Goal: Task Accomplishment & Management: Manage account settings

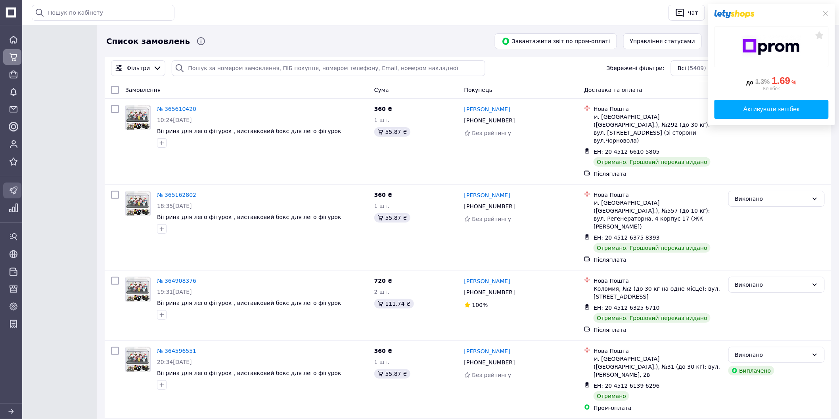
click at [12, 191] on icon at bounding box center [14, 191] width 10 height 10
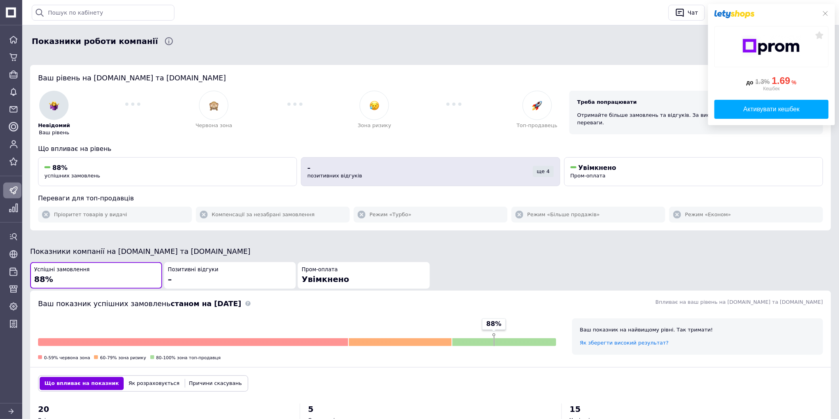
click at [353, 178] on span "позитивних відгуків" at bounding box center [334, 176] width 55 height 6
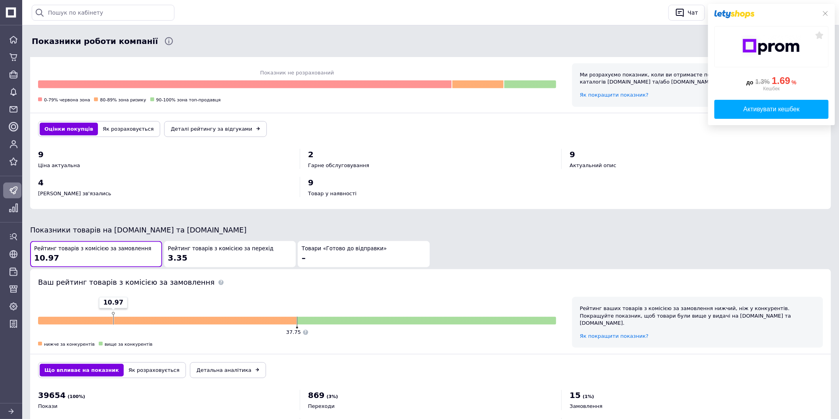
scroll to position [261, 0]
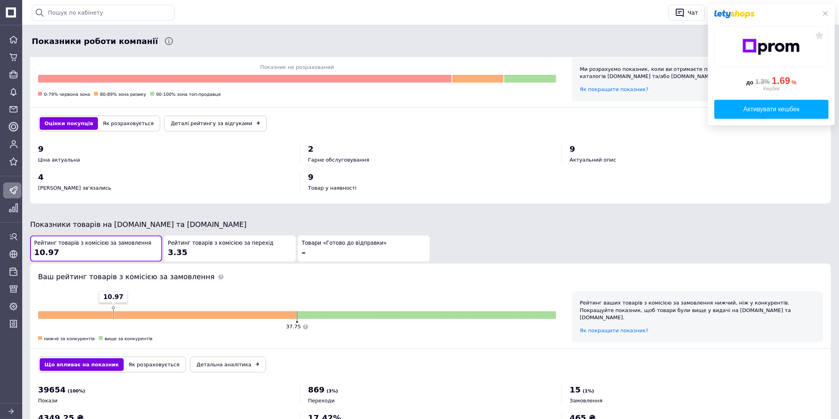
click at [98, 128] on button "Як розраховується" at bounding box center [128, 123] width 61 height 13
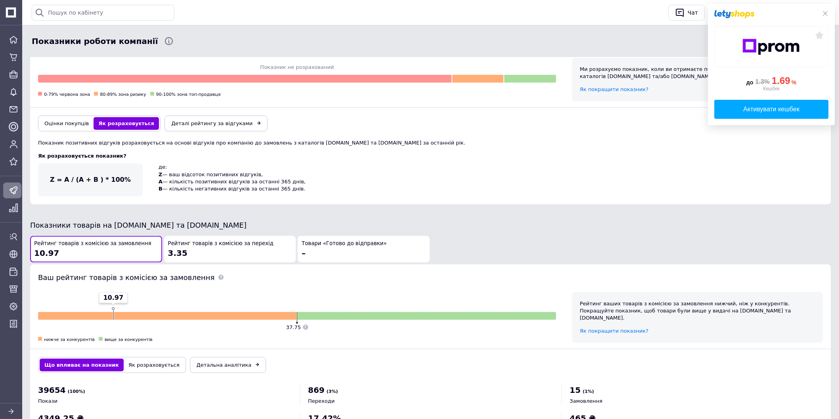
click at [85, 111] on div "Оцінки покупців Як розраховується Деталі рейтингу за відгуками" at bounding box center [430, 124] width 801 height 32
click at [88, 113] on div "Оцінки покупців Як розраховується Деталі рейтингу за відгуками" at bounding box center [430, 124] width 801 height 32
click at [94, 117] on button "Як розраховується" at bounding box center [126, 123] width 65 height 13
click at [823, 10] on icon at bounding box center [825, 13] width 6 height 6
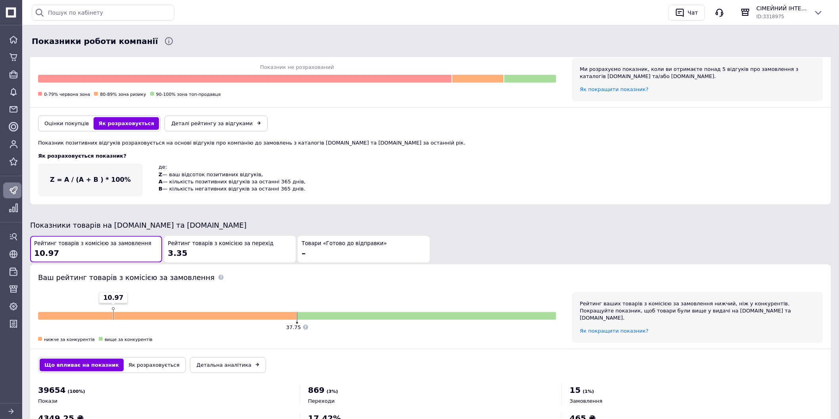
click at [53, 128] on button "Оцінки покупців" at bounding box center [67, 123] width 54 height 13
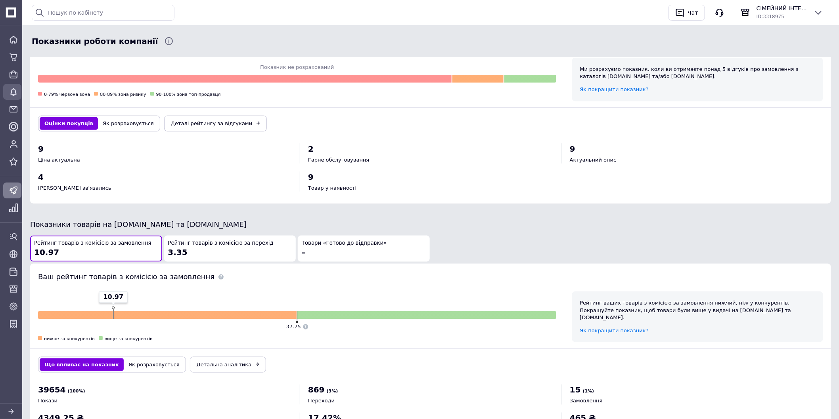
click at [9, 92] on icon at bounding box center [14, 92] width 10 height 10
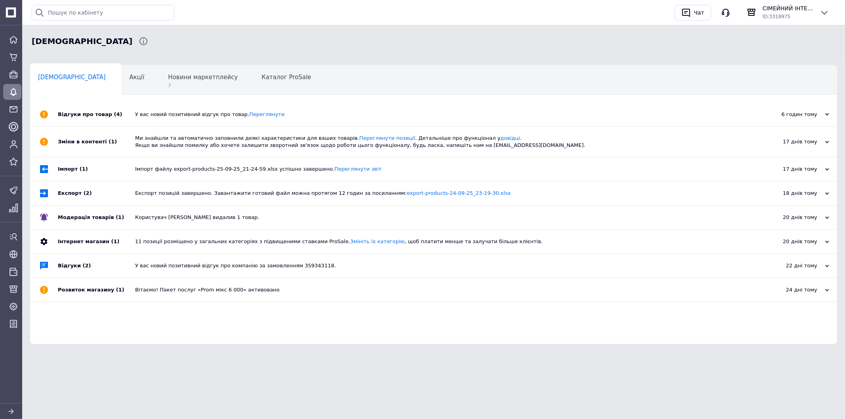
click at [170, 118] on div "У вас новий позитивний відгук про товар. [GEOGRAPHIC_DATA]" at bounding box center [442, 114] width 615 height 7
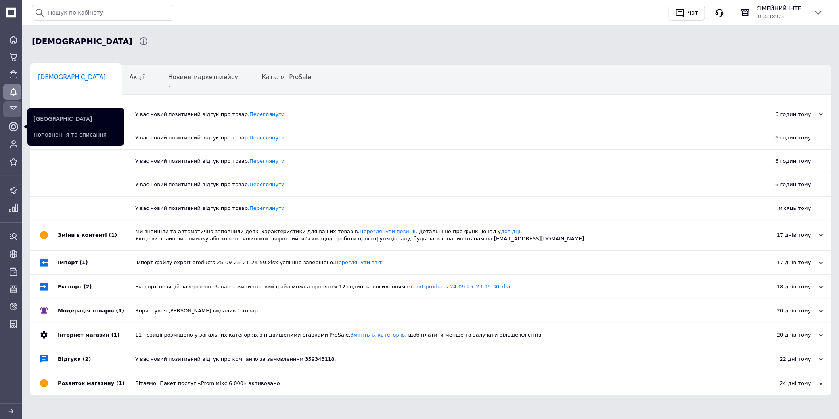
click at [2, 105] on link "Повідомлення" at bounding box center [12, 109] width 25 height 16
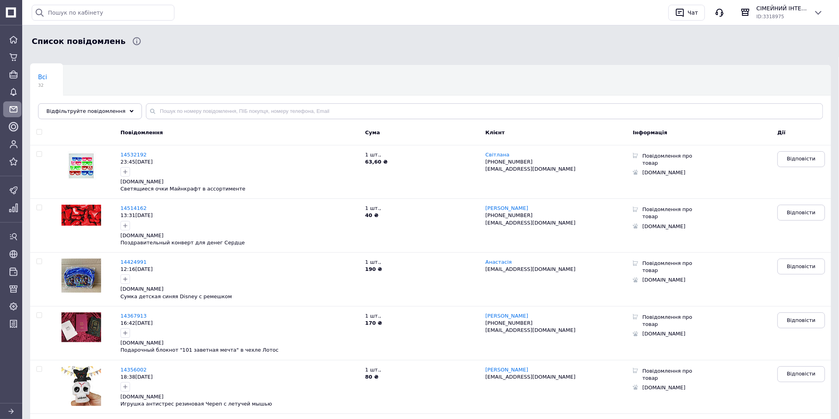
click at [13, 178] on div "Головна Замовлення Товари та послуги Сповіщення Повідомлення Каталог ProSale По…" at bounding box center [12, 215] width 25 height 381
click at [16, 184] on div at bounding box center [13, 190] width 13 height 13
